Goal: Information Seeking & Learning: Find contact information

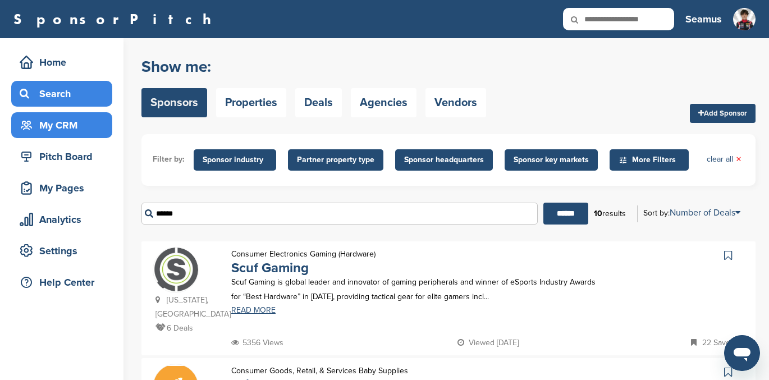
click at [61, 129] on div "My CRM" at bounding box center [64, 125] width 95 height 20
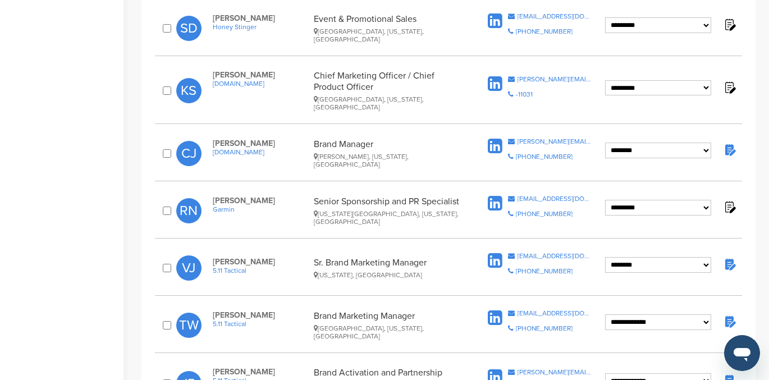
scroll to position [660, 0]
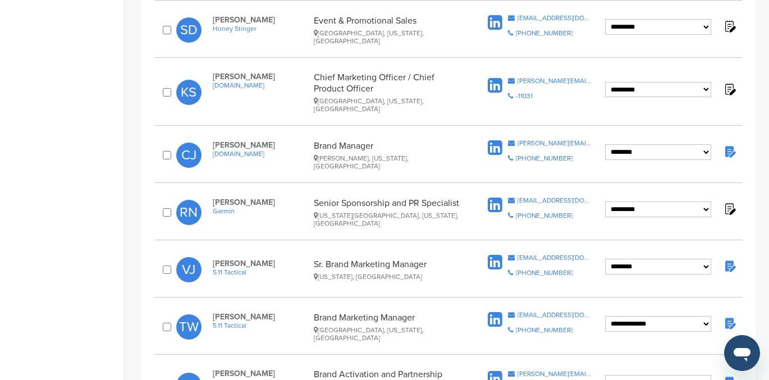
click at [728, 144] on img at bounding box center [730, 151] width 14 height 14
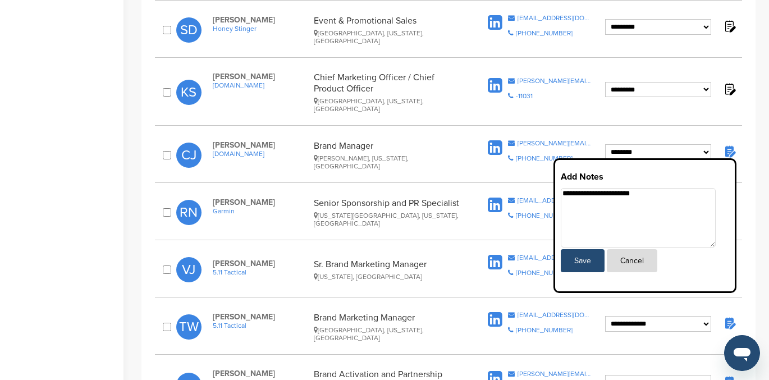
click at [744, 116] on div "**********" at bounding box center [449, 140] width 614 height 1344
click at [636, 249] on button "Cancel" at bounding box center [632, 260] width 51 height 23
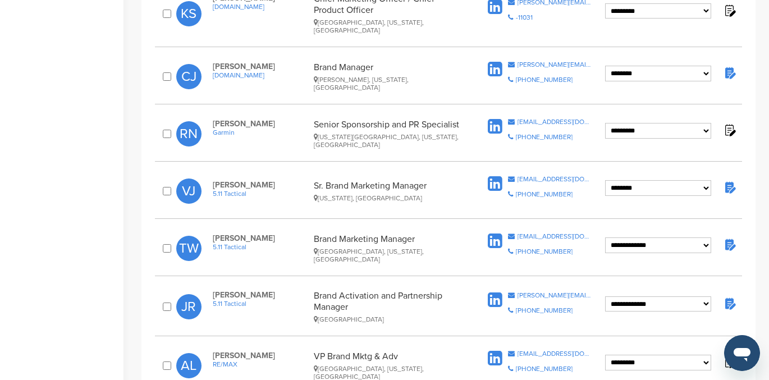
scroll to position [738, 0]
click at [728, 181] on img at bounding box center [730, 188] width 14 height 14
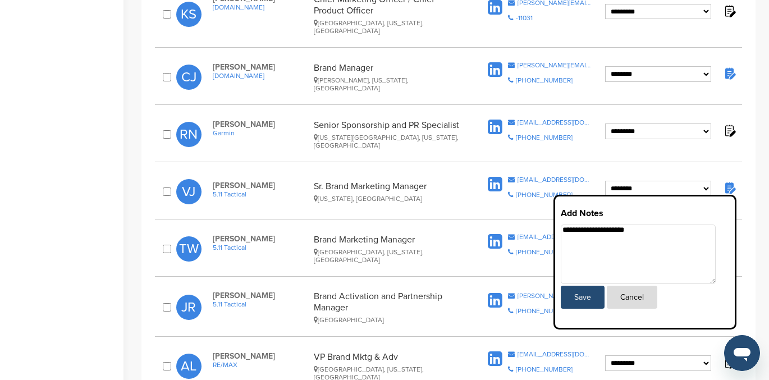
click at [631, 286] on button "Cancel" at bounding box center [632, 297] width 51 height 23
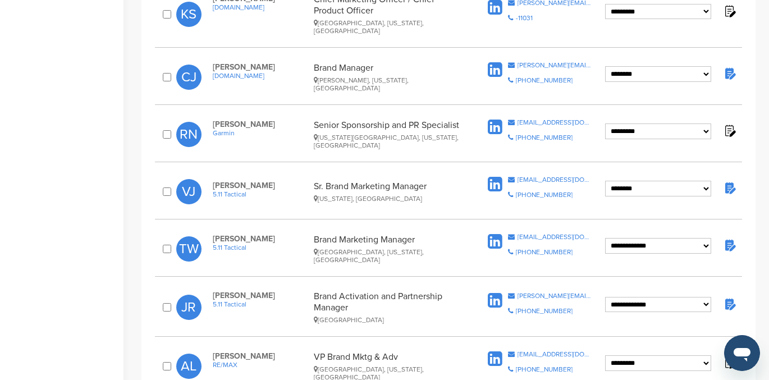
click at [730, 238] on img at bounding box center [730, 245] width 14 height 14
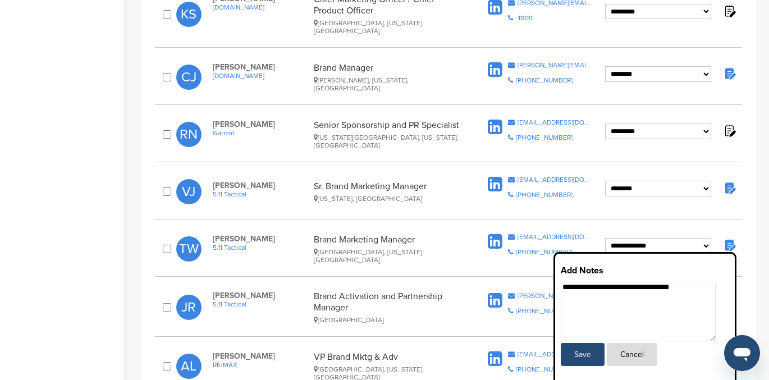
click at [635, 343] on button "Cancel" at bounding box center [632, 354] width 51 height 23
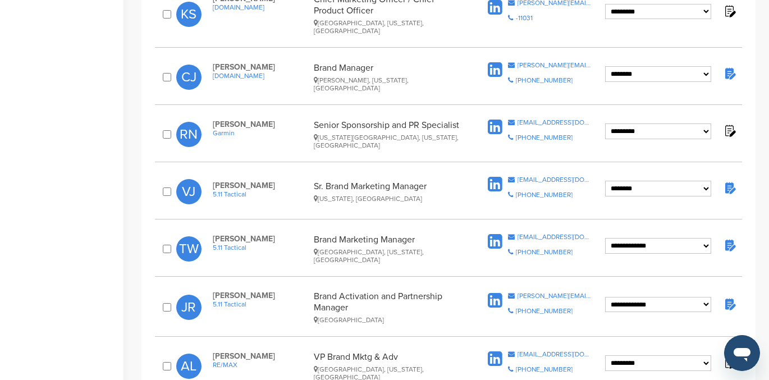
click at [729, 297] on img at bounding box center [730, 304] width 14 height 14
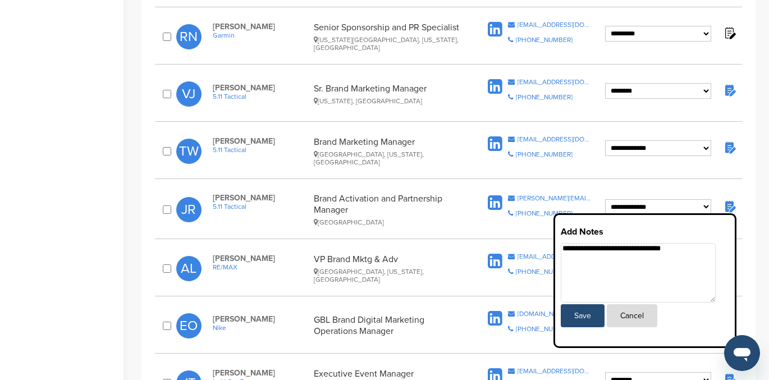
scroll to position [842, 0]
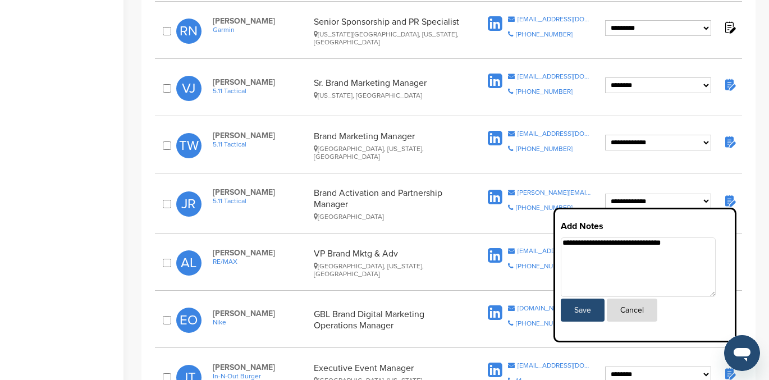
click at [637, 299] on button "Cancel" at bounding box center [632, 310] width 51 height 23
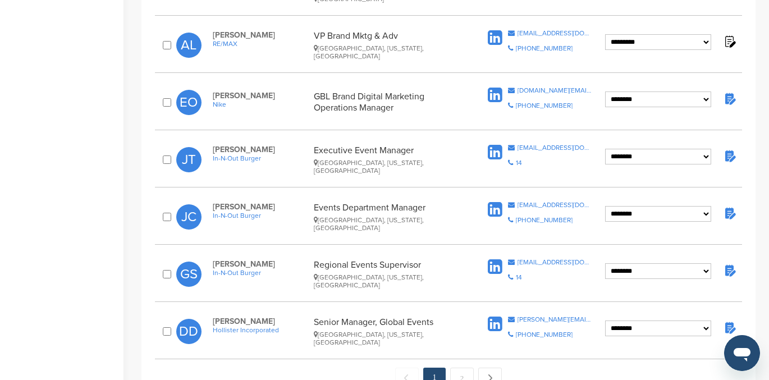
scroll to position [1064, 0]
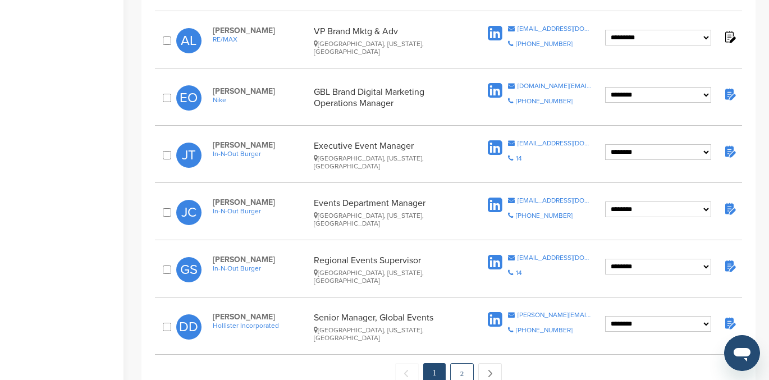
click at [463, 363] on link "2" at bounding box center [462, 373] width 24 height 21
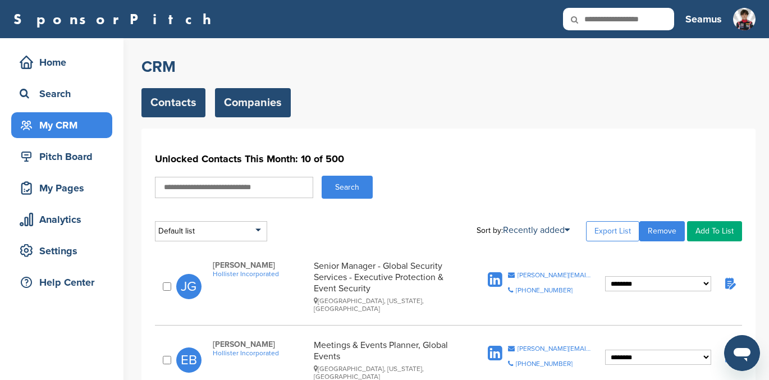
click at [244, 101] on link "Companies" at bounding box center [253, 102] width 76 height 29
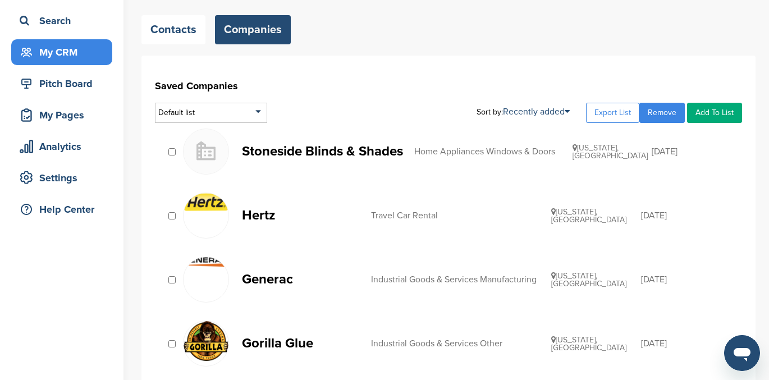
scroll to position [66, 0]
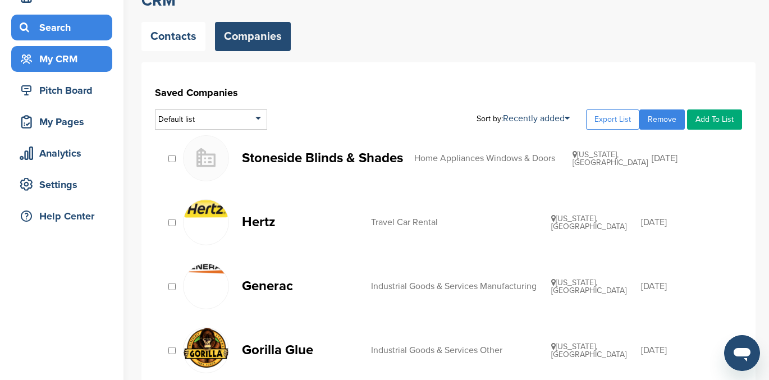
click at [63, 29] on div "Search" at bounding box center [64, 27] width 95 height 20
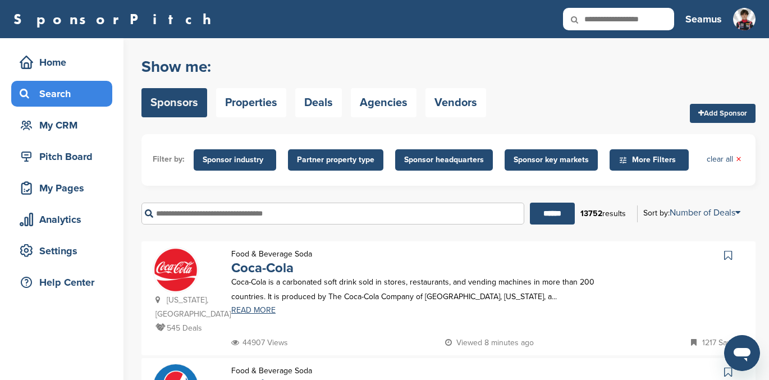
click at [180, 212] on input "text" at bounding box center [333, 214] width 383 height 22
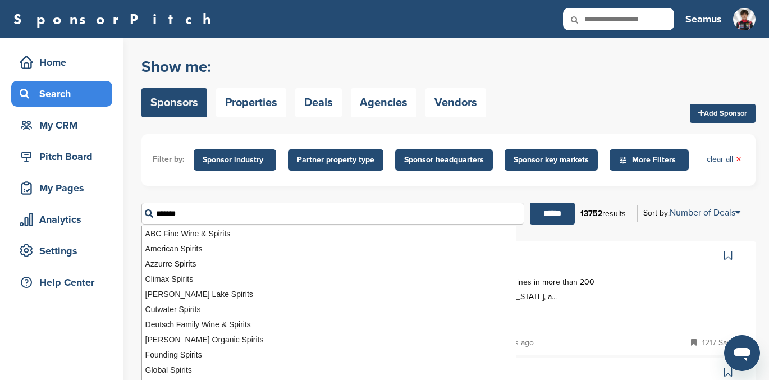
type input "*******"
click at [530, 203] on input "******" at bounding box center [552, 214] width 45 height 22
click at [549, 210] on input "******" at bounding box center [560, 214] width 45 height 22
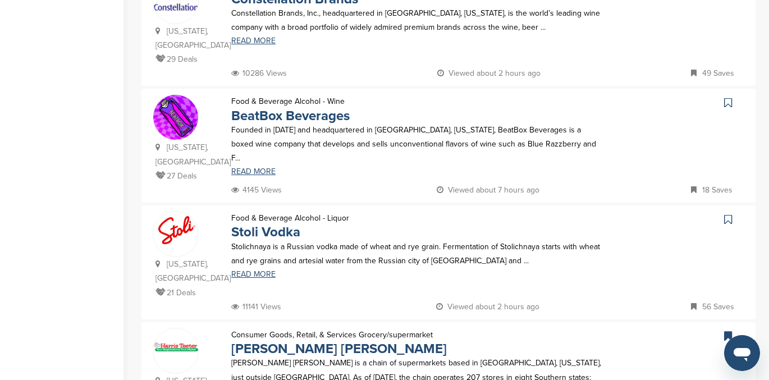
scroll to position [513, 0]
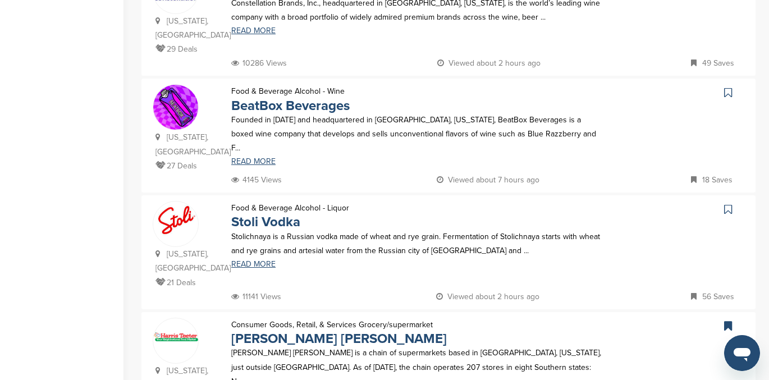
click at [728, 204] on icon at bounding box center [728, 209] width 8 height 11
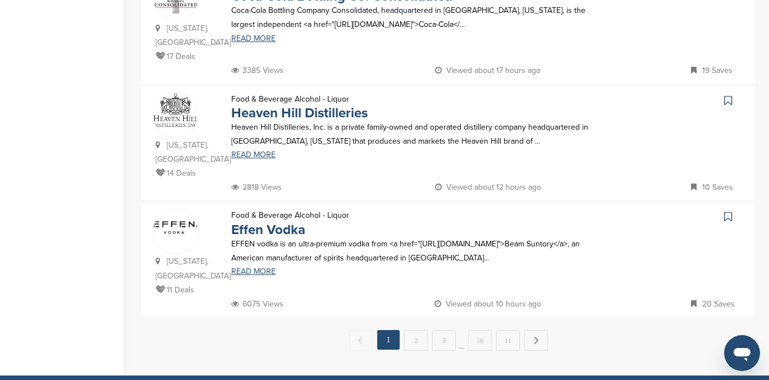
scroll to position [1120, 0]
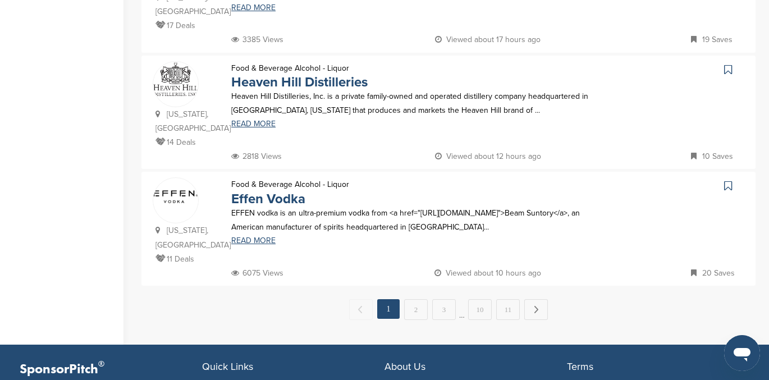
click at [728, 180] on icon at bounding box center [728, 185] width 8 height 11
click at [412, 299] on link "2" at bounding box center [416, 309] width 24 height 21
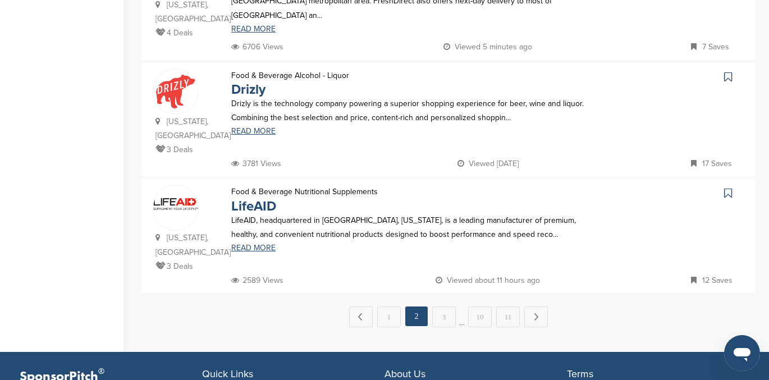
scroll to position [1112, 0]
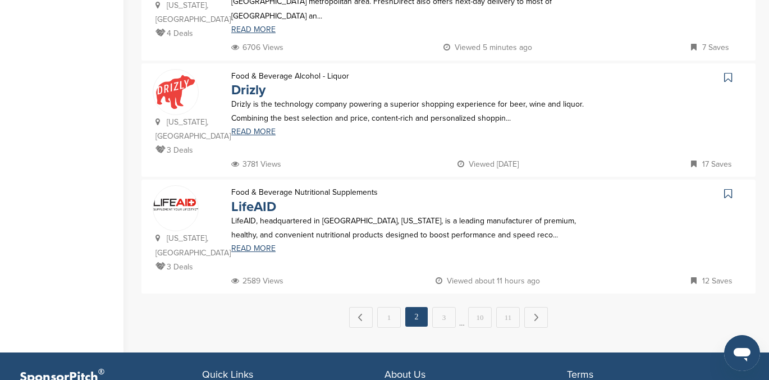
click at [727, 188] on icon at bounding box center [728, 193] width 8 height 11
click at [442, 307] on link "3" at bounding box center [444, 317] width 24 height 21
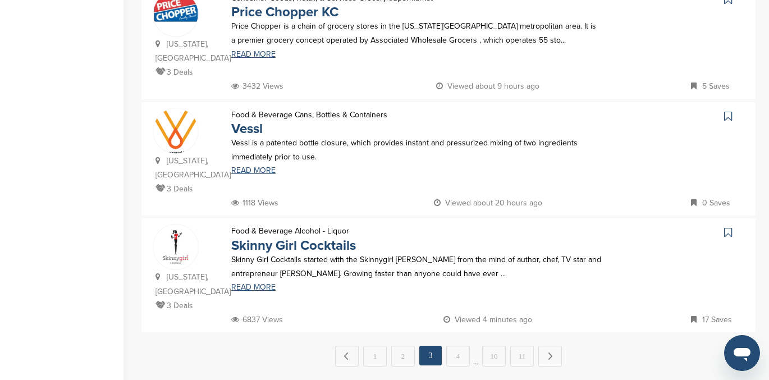
scroll to position [1096, 0]
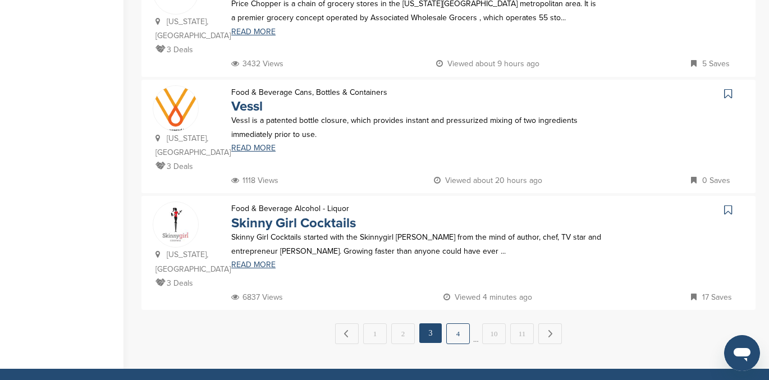
click at [461, 323] on link "4" at bounding box center [458, 333] width 24 height 21
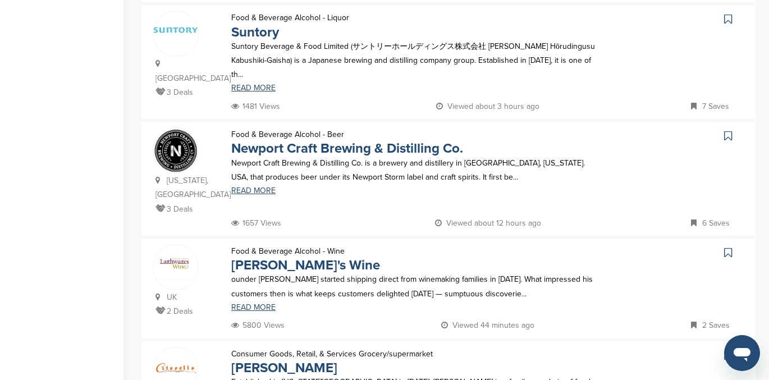
scroll to position [585, 0]
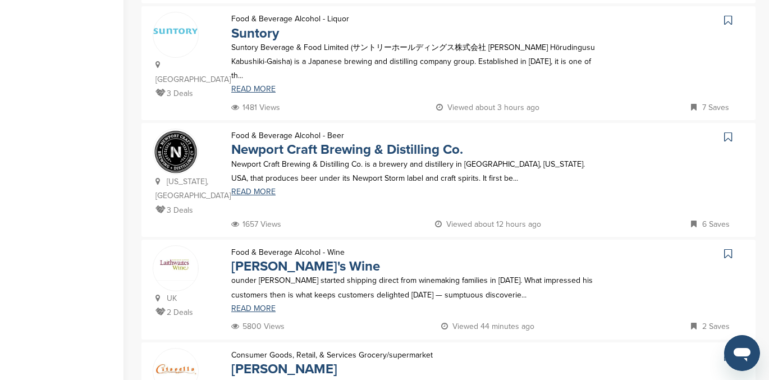
click at [727, 131] on icon at bounding box center [728, 136] width 8 height 11
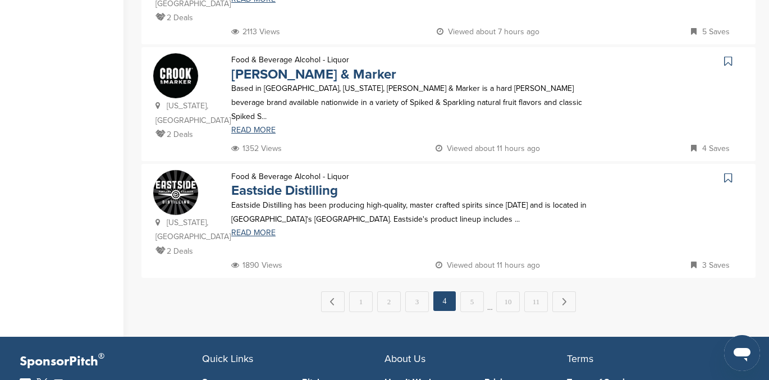
scroll to position [1112, 0]
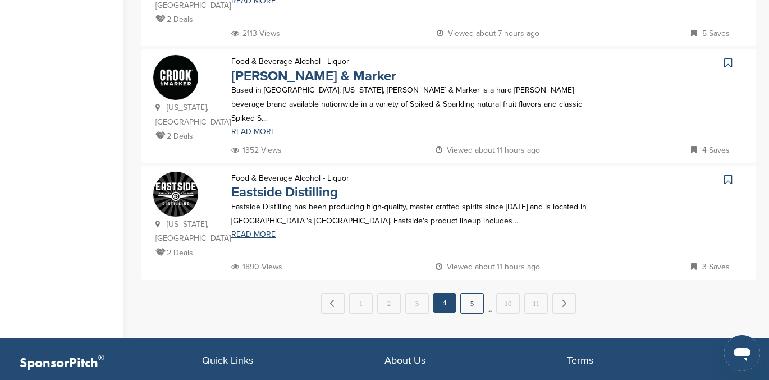
click at [473, 293] on link "5" at bounding box center [472, 303] width 24 height 21
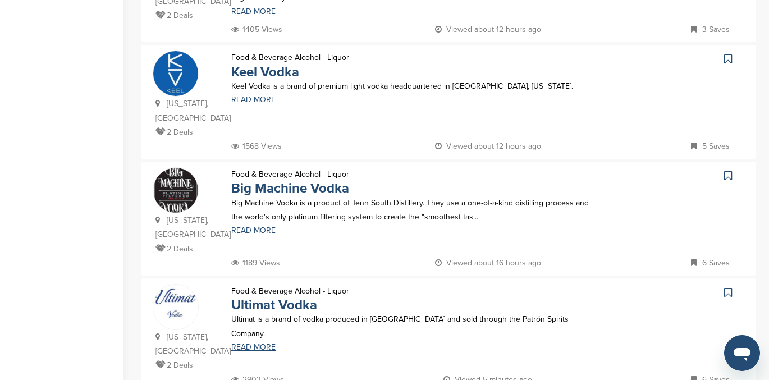
scroll to position [545, 0]
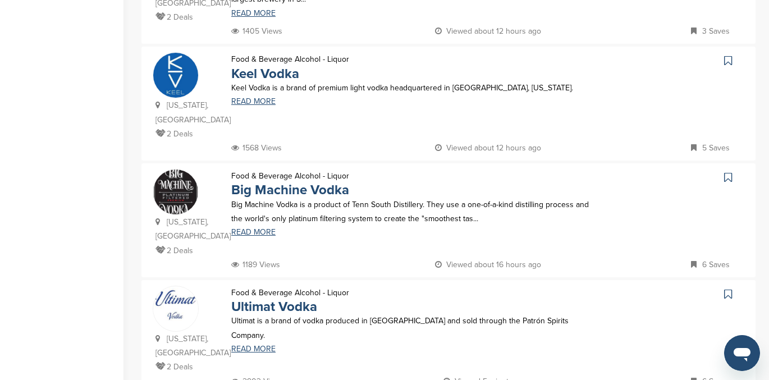
click at [728, 172] on icon at bounding box center [728, 177] width 8 height 11
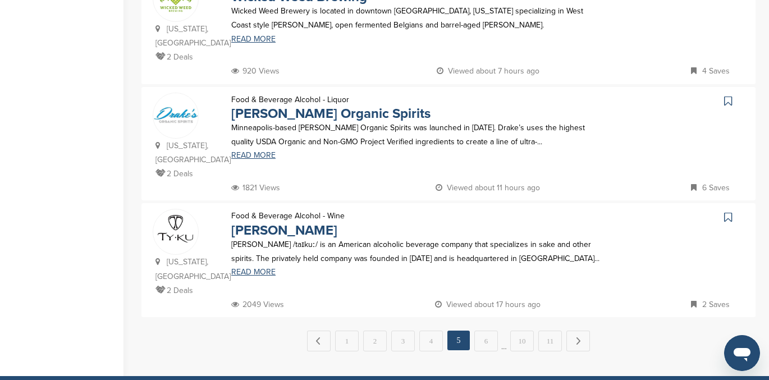
scroll to position [1097, 0]
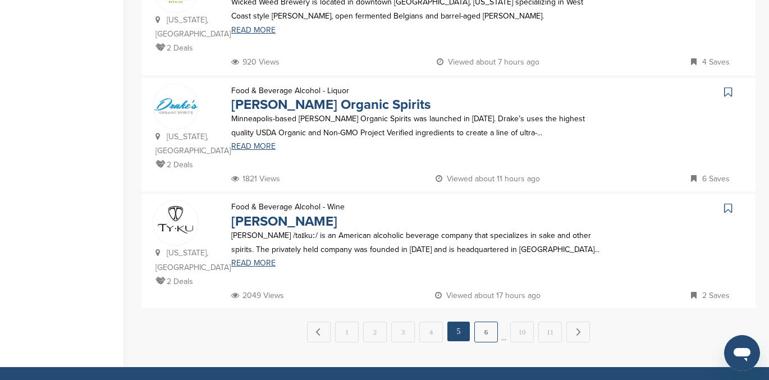
click at [482, 322] on link "6" at bounding box center [486, 332] width 24 height 21
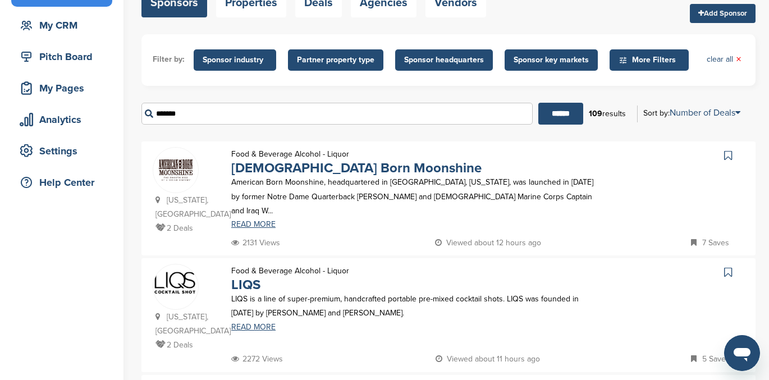
scroll to position [102, 0]
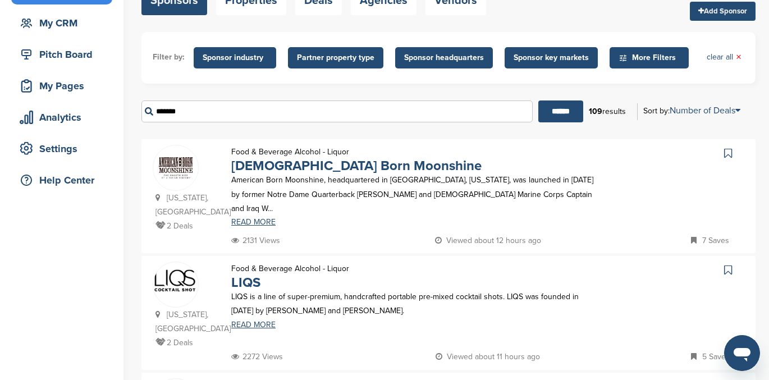
click at [728, 152] on icon at bounding box center [728, 153] width 8 height 11
click at [273, 167] on link "American Born Moonshine" at bounding box center [356, 166] width 250 height 16
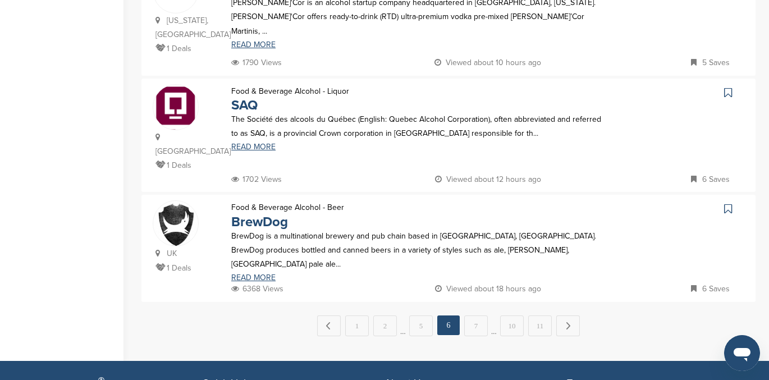
scroll to position [1099, 0]
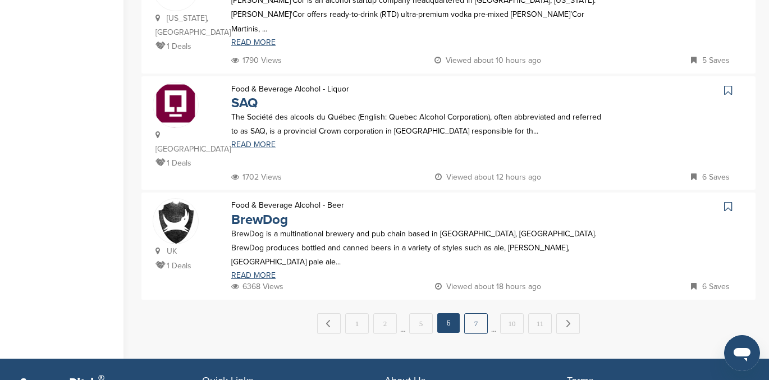
click at [475, 313] on link "7" at bounding box center [476, 323] width 24 height 21
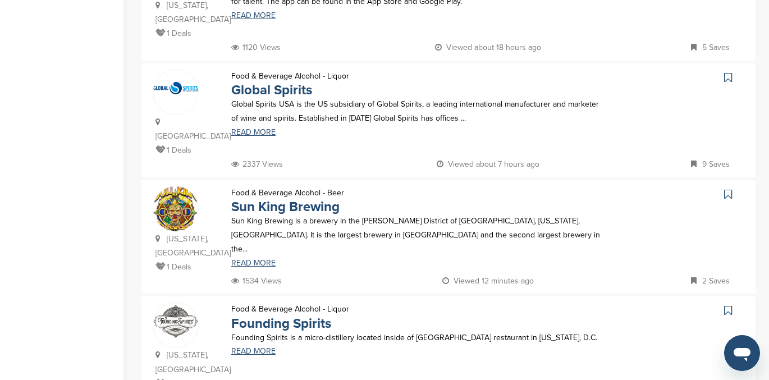
scroll to position [996, 0]
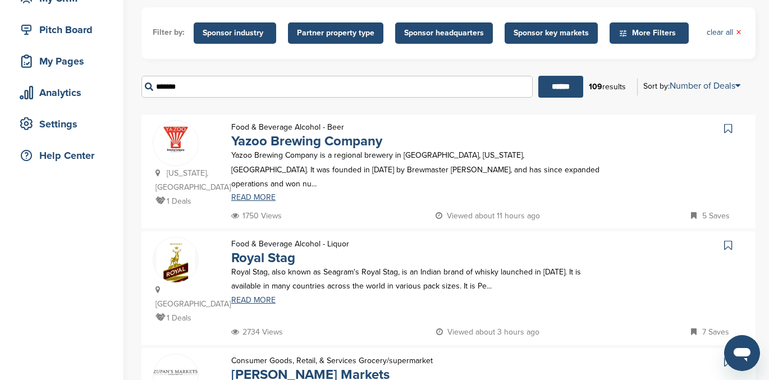
scroll to position [133, 0]
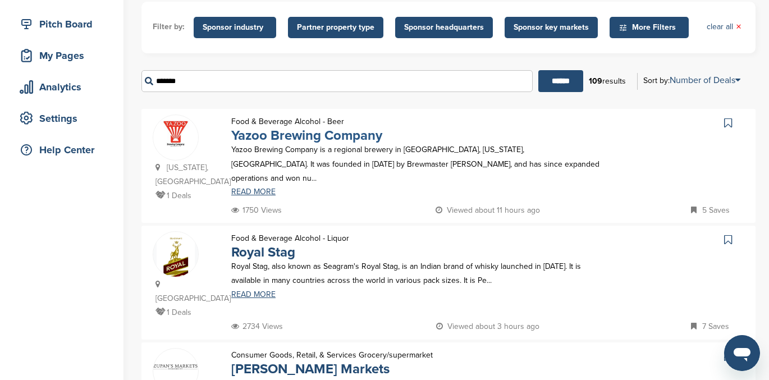
click at [345, 137] on link "Yazoo Brewing Company" at bounding box center [306, 135] width 151 height 16
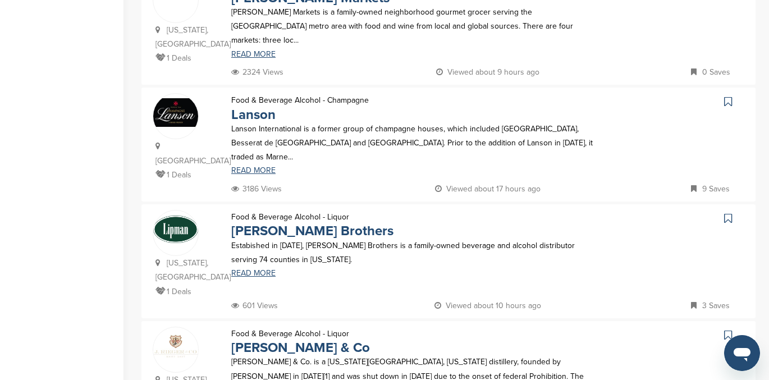
scroll to position [509, 0]
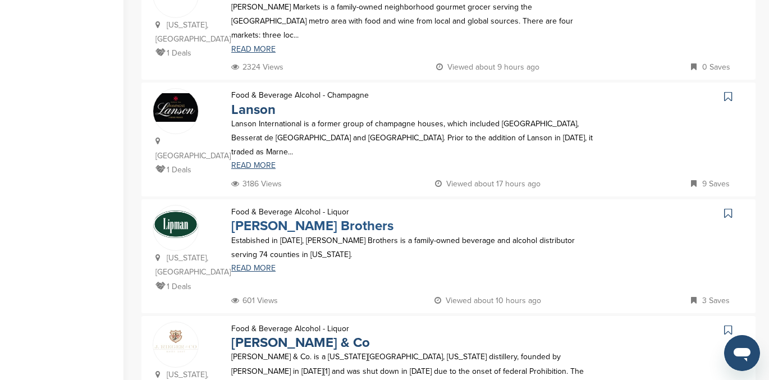
click at [321, 218] on link "Lipman Brothers" at bounding box center [312, 226] width 162 height 16
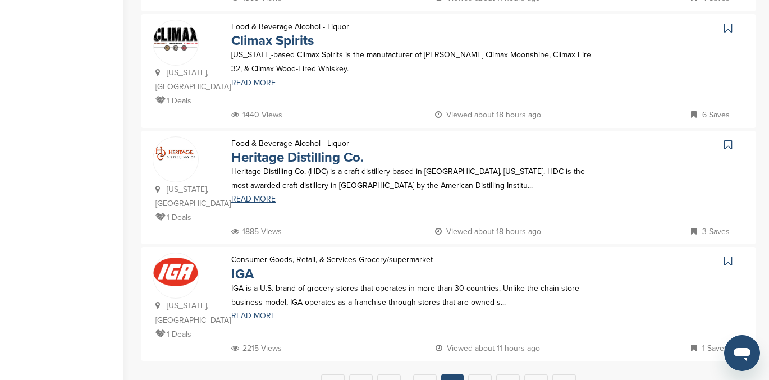
scroll to position [1043, 0]
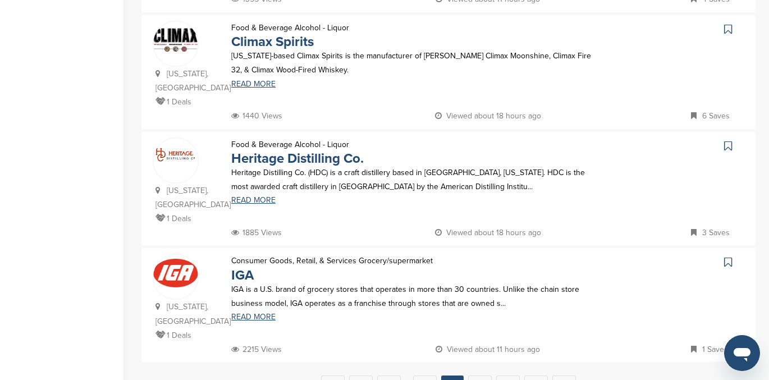
click at [728, 257] on icon at bounding box center [728, 262] width 8 height 11
click at [241, 267] on link "IGA" at bounding box center [242, 275] width 22 height 16
click at [478, 376] on link "9" at bounding box center [480, 386] width 24 height 21
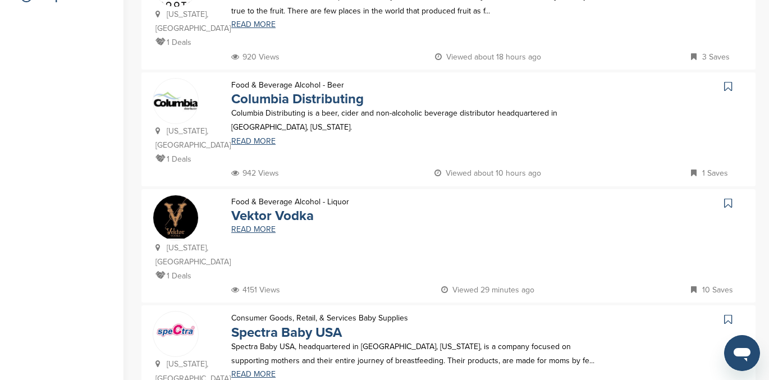
scroll to position [285, 0]
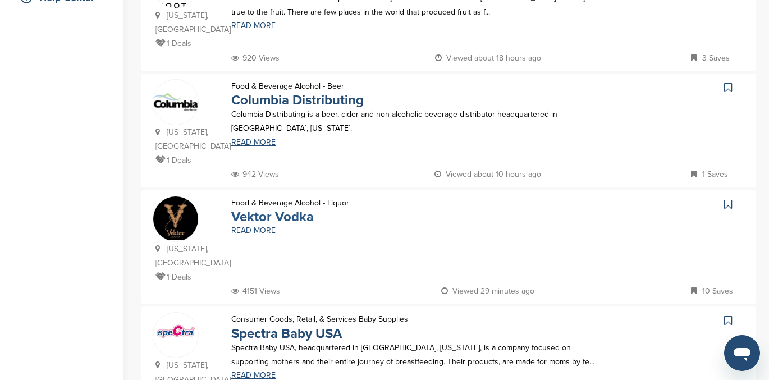
click at [298, 209] on link "Vektor Vodka" at bounding box center [272, 217] width 83 height 16
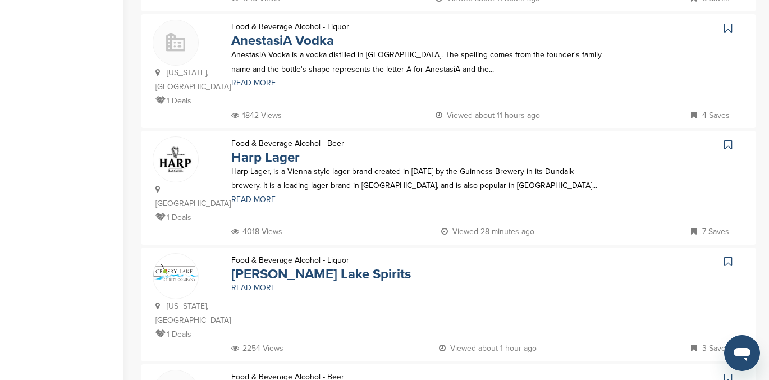
scroll to position [809, 0]
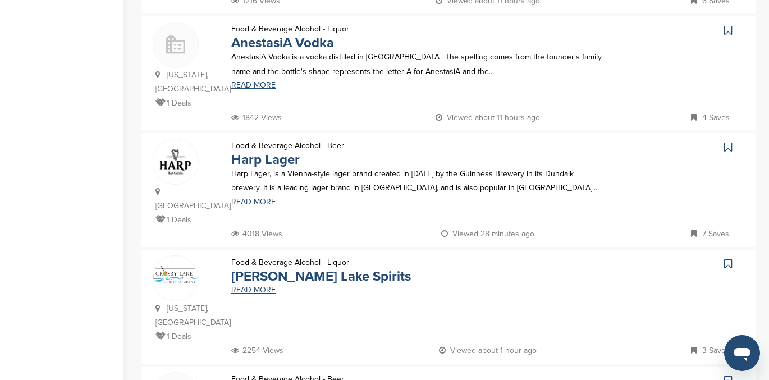
click at [732, 142] on icon at bounding box center [728, 147] width 8 height 11
click at [267, 152] on link "Harp Lager" at bounding box center [265, 160] width 69 height 16
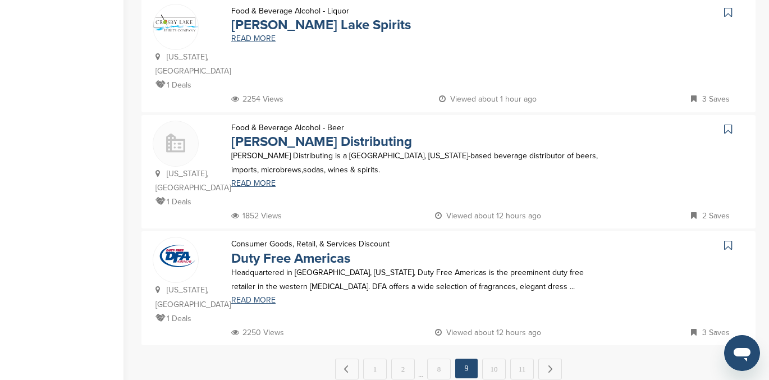
scroll to position [1060, 0]
click at [492, 359] on link "10" at bounding box center [494, 369] width 24 height 21
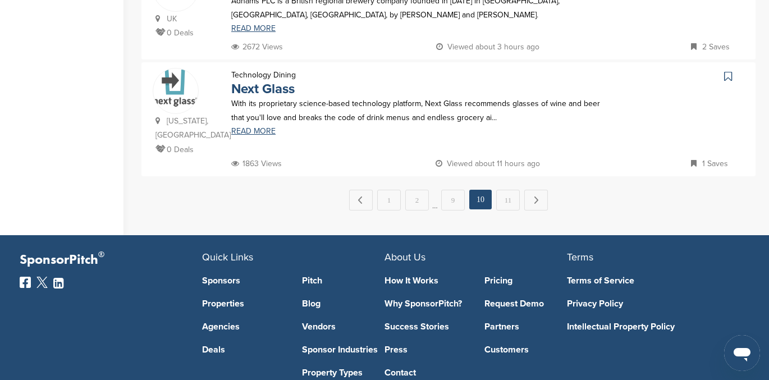
scroll to position [1214, 0]
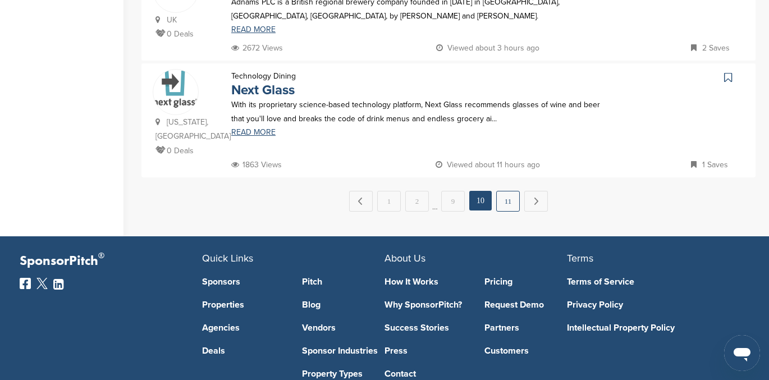
click at [506, 191] on link "11" at bounding box center [508, 201] width 24 height 21
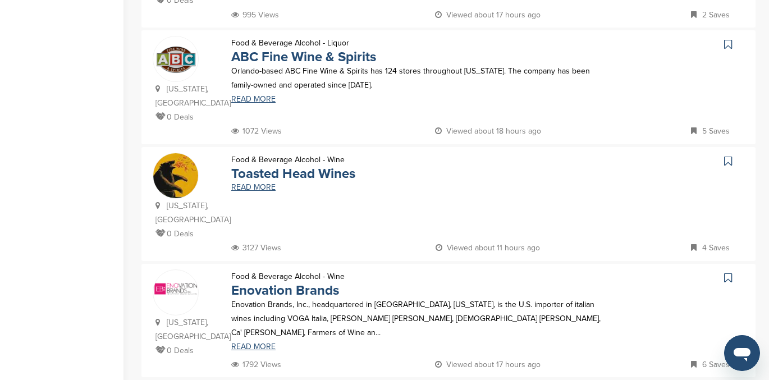
scroll to position [912, 0]
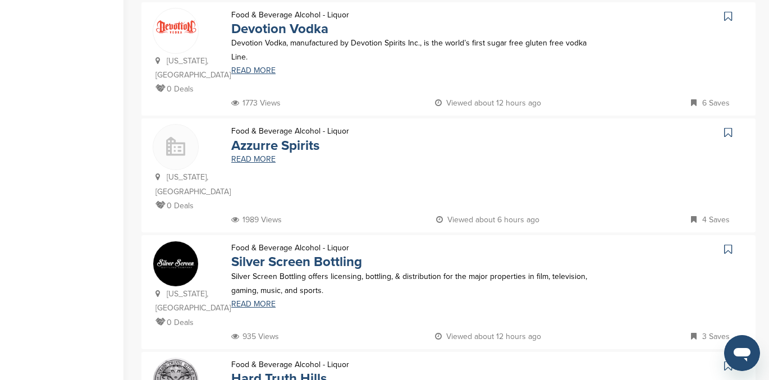
scroll to position [0, 0]
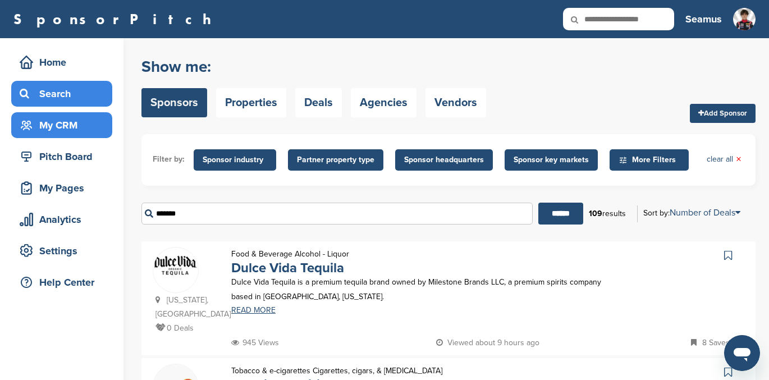
click at [49, 121] on div "My CRM" at bounding box center [64, 125] width 95 height 20
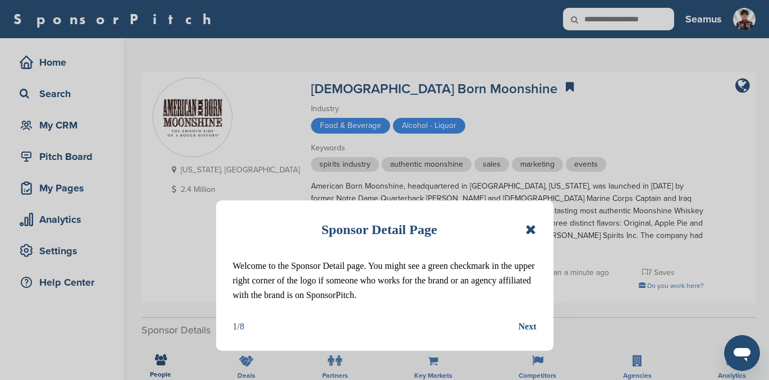
click at [530, 225] on icon at bounding box center [531, 229] width 11 height 13
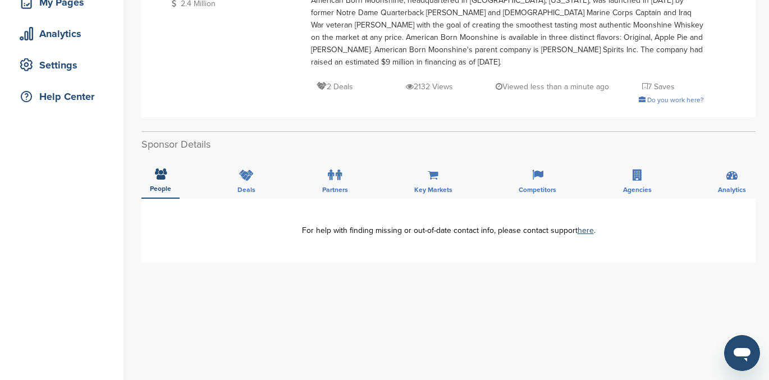
scroll to position [183, 0]
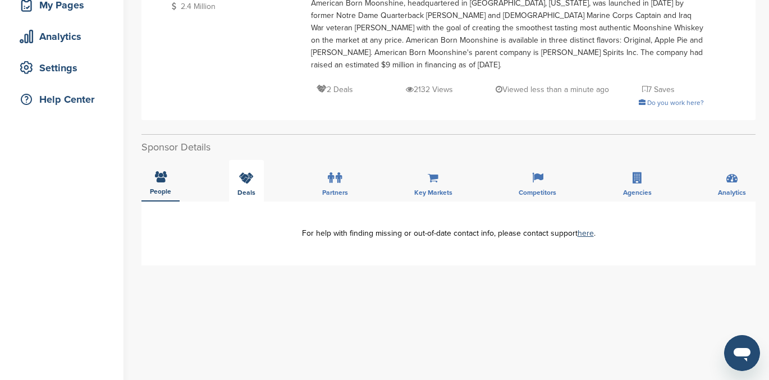
click at [241, 172] on icon at bounding box center [246, 177] width 15 height 11
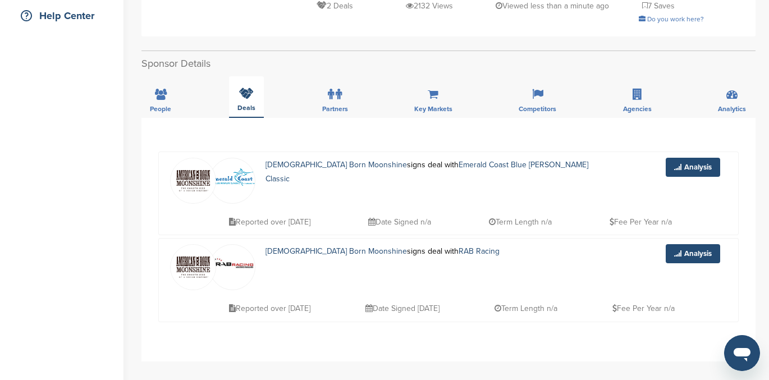
scroll to position [0, 0]
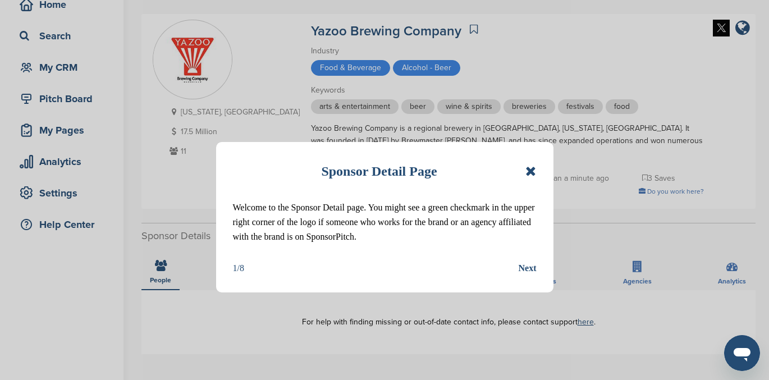
scroll to position [56, 0]
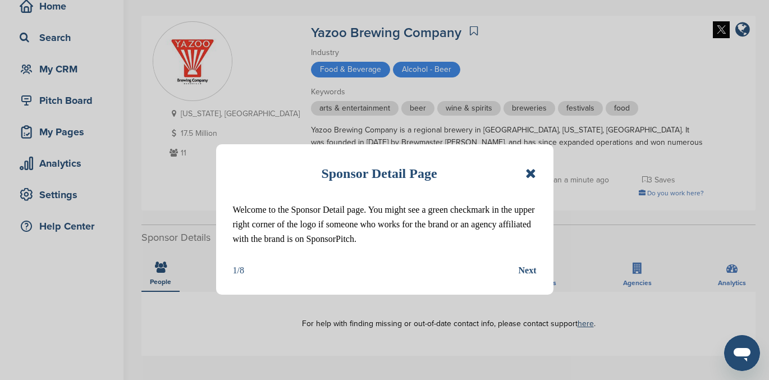
click at [531, 171] on icon at bounding box center [531, 173] width 11 height 13
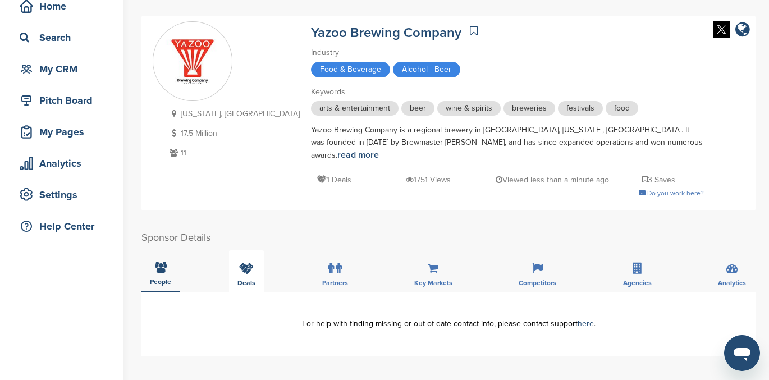
click at [239, 262] on div "Deals" at bounding box center [246, 271] width 35 height 42
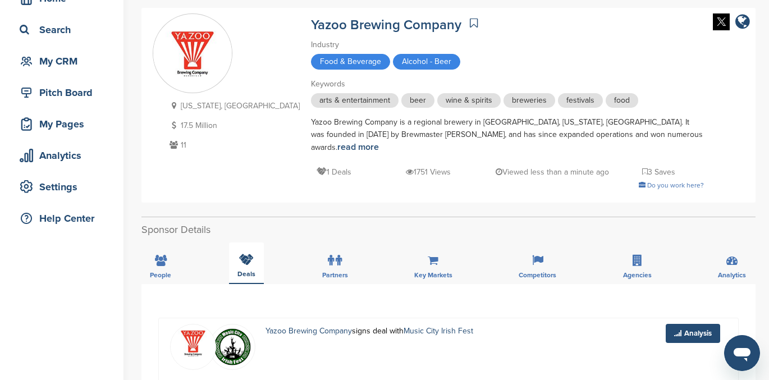
scroll to position [0, 0]
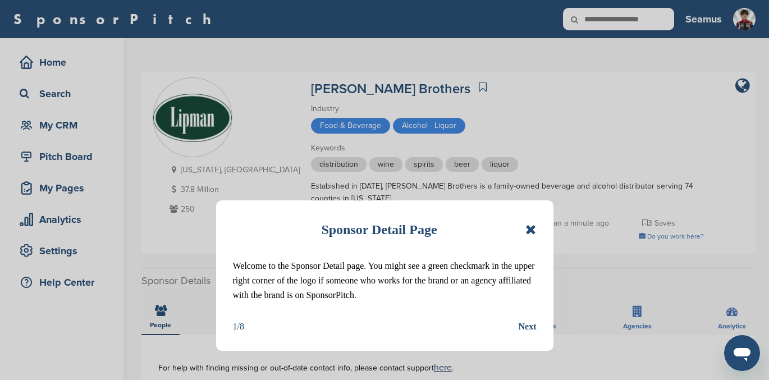
click at [533, 227] on icon at bounding box center [531, 229] width 11 height 13
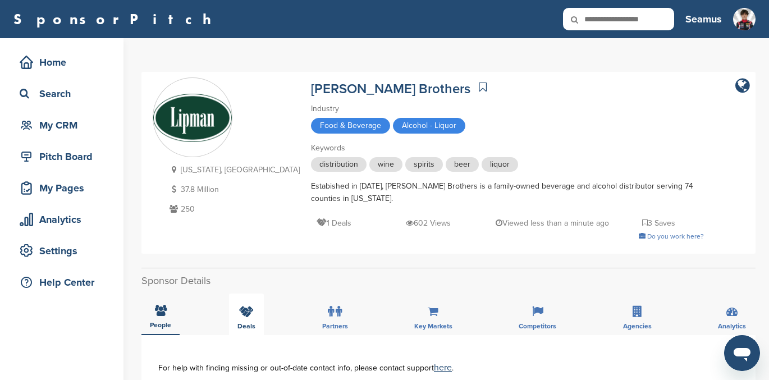
click at [247, 312] on icon at bounding box center [246, 311] width 15 height 11
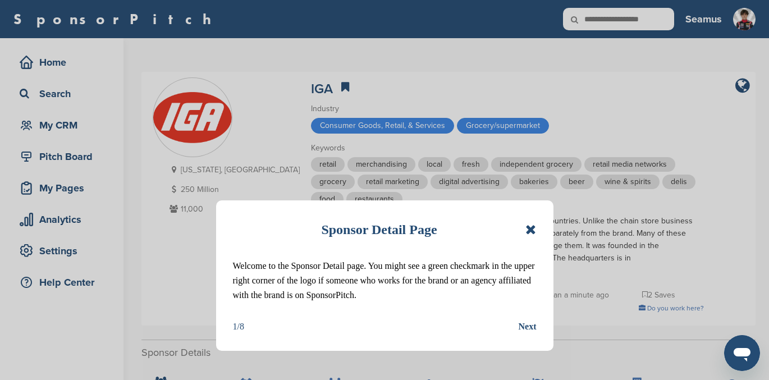
click at [531, 227] on icon at bounding box center [531, 229] width 11 height 13
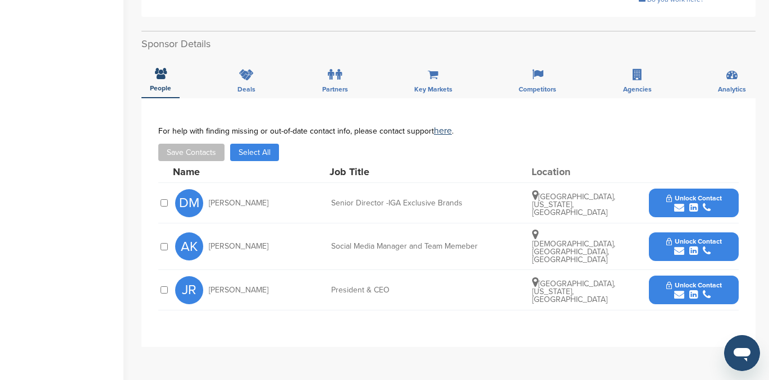
scroll to position [309, 0]
click at [691, 194] on span "Unlock Contact" at bounding box center [695, 198] width 56 height 8
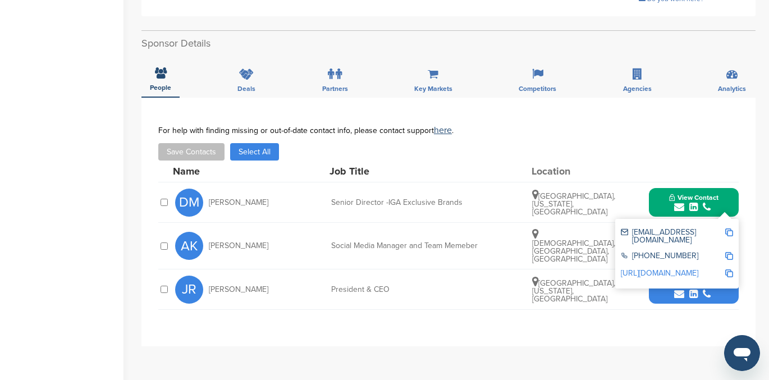
click at [664, 268] on link "[URL][DOMAIN_NAME]" at bounding box center [659, 273] width 77 height 10
click at [692, 194] on span "View Contact" at bounding box center [693, 198] width 49 height 8
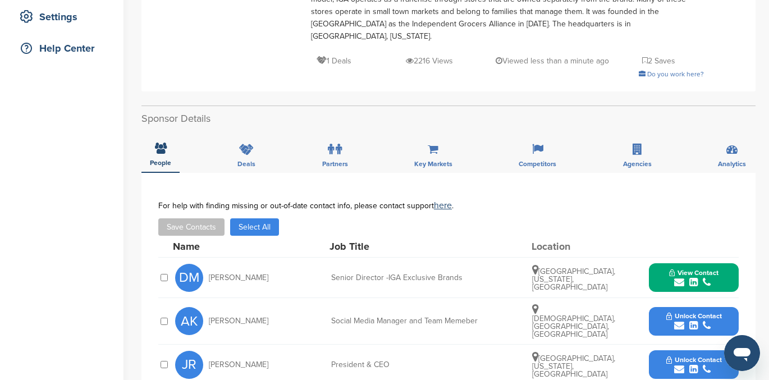
scroll to position [234, 0]
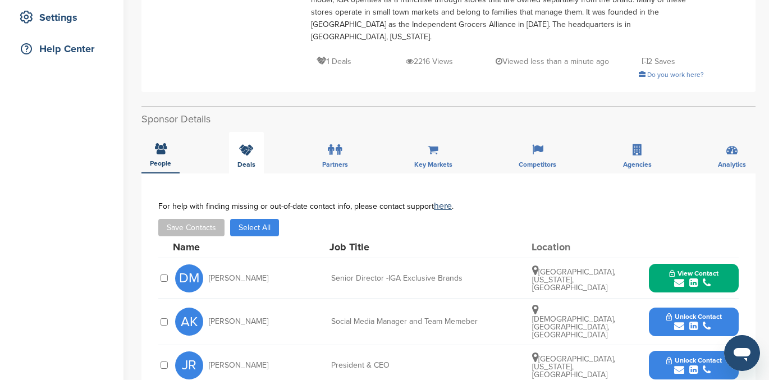
click at [243, 161] on span "Deals" at bounding box center [247, 164] width 18 height 7
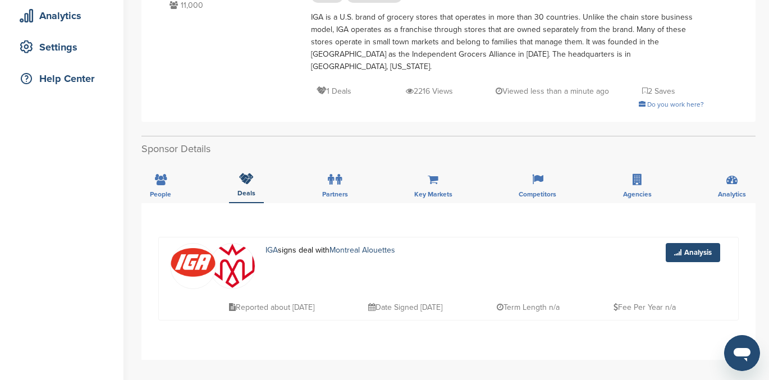
scroll to position [203, 0]
click at [157, 175] on icon at bounding box center [161, 180] width 12 height 11
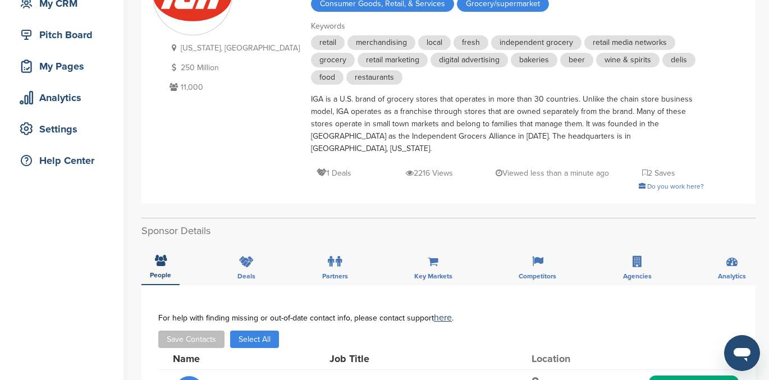
scroll to position [0, 0]
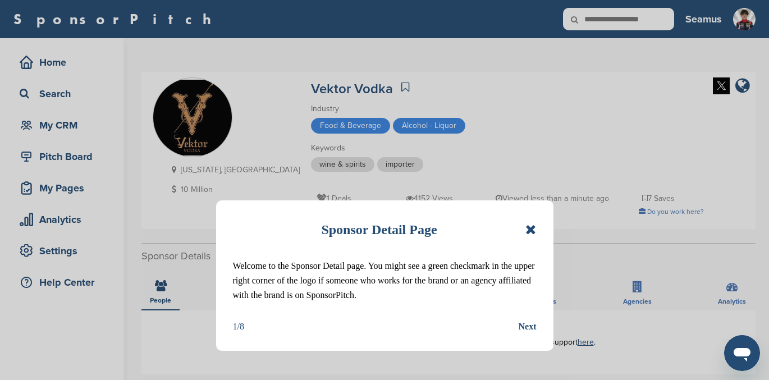
click at [534, 227] on icon at bounding box center [531, 229] width 11 height 13
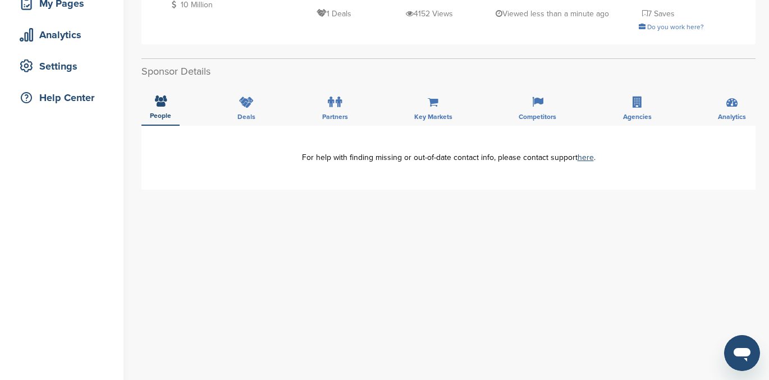
scroll to position [184, 0]
click at [242, 106] on icon at bounding box center [246, 102] width 15 height 11
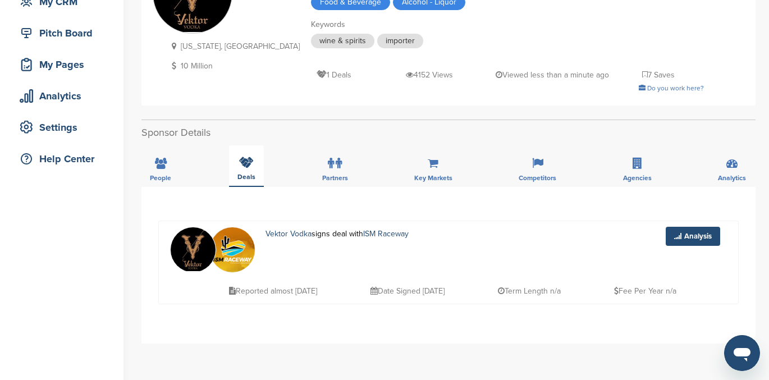
scroll to position [0, 0]
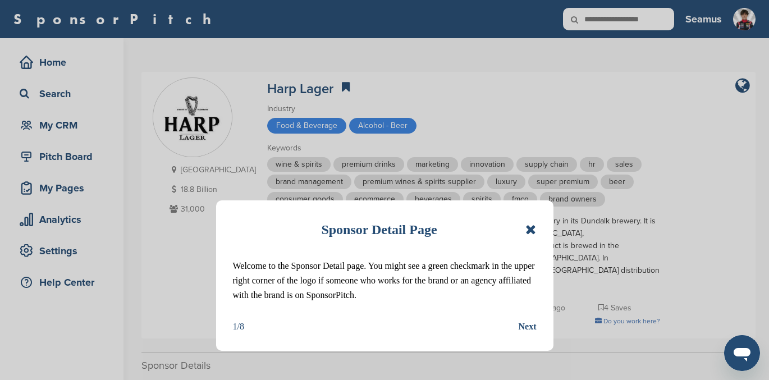
click at [528, 226] on icon at bounding box center [531, 229] width 11 height 13
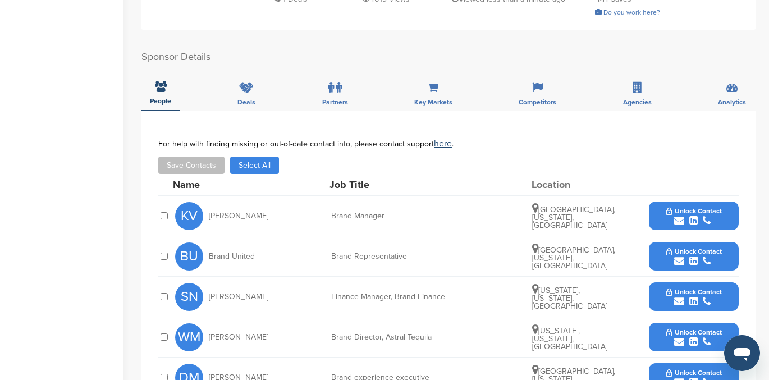
scroll to position [306, 0]
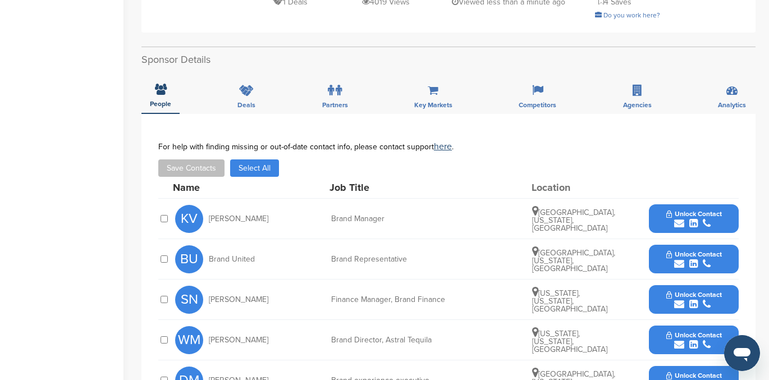
click at [688, 210] on span "Unlock Contact" at bounding box center [695, 214] width 56 height 8
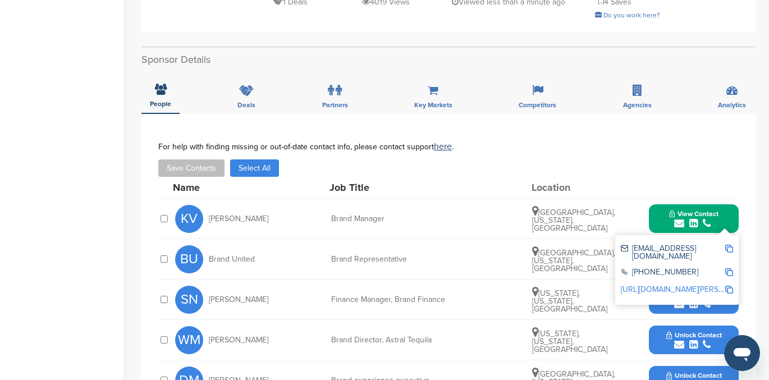
click at [667, 285] on link "http://www.linkedin.com/in/kristin-veley-331a092" at bounding box center [689, 290] width 137 height 10
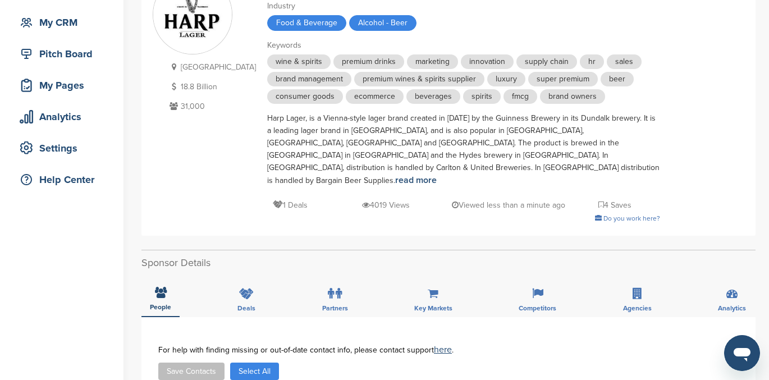
scroll to position [102, 0]
click at [244, 289] on icon at bounding box center [246, 294] width 15 height 11
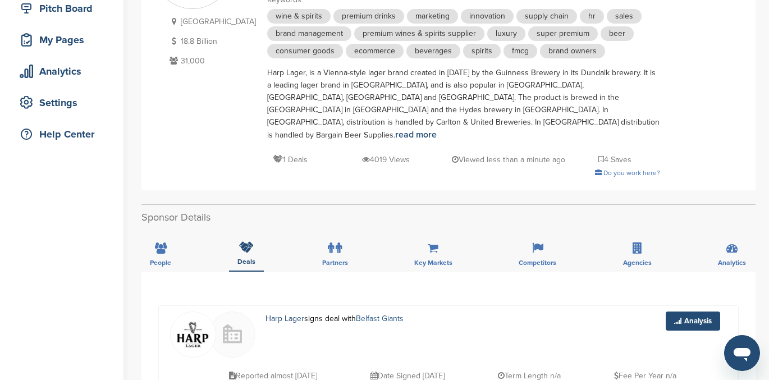
scroll to position [0, 0]
